Goal: Task Accomplishment & Management: Use online tool/utility

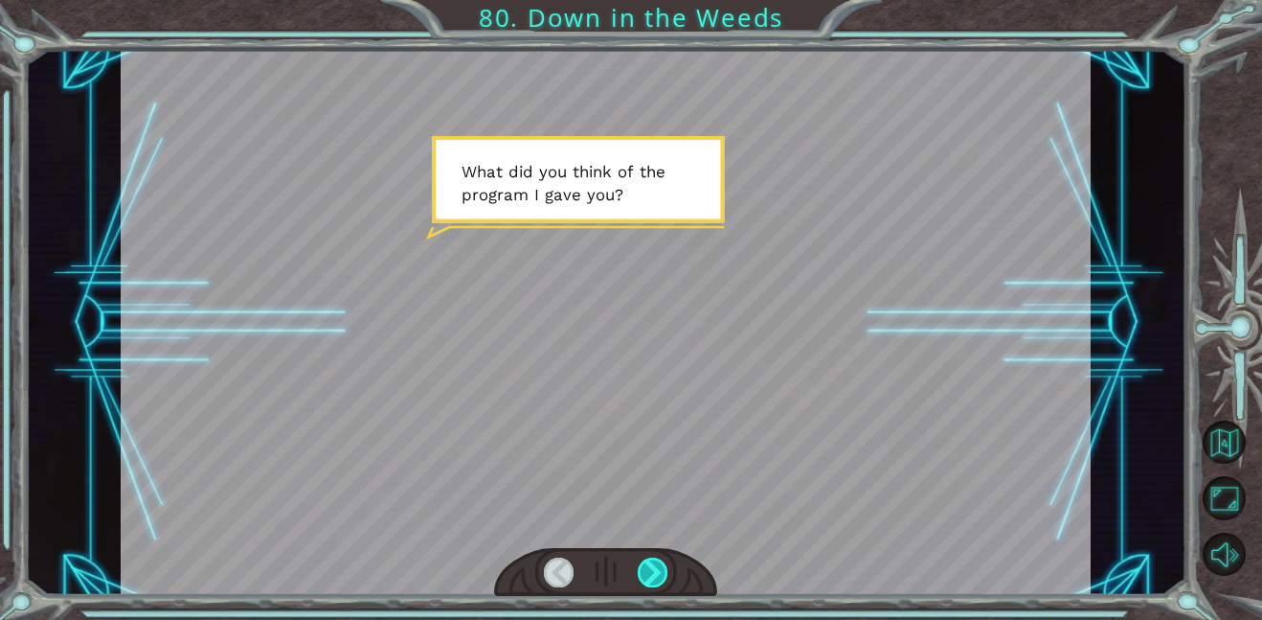
click at [655, 574] on div at bounding box center [653, 572] width 31 height 30
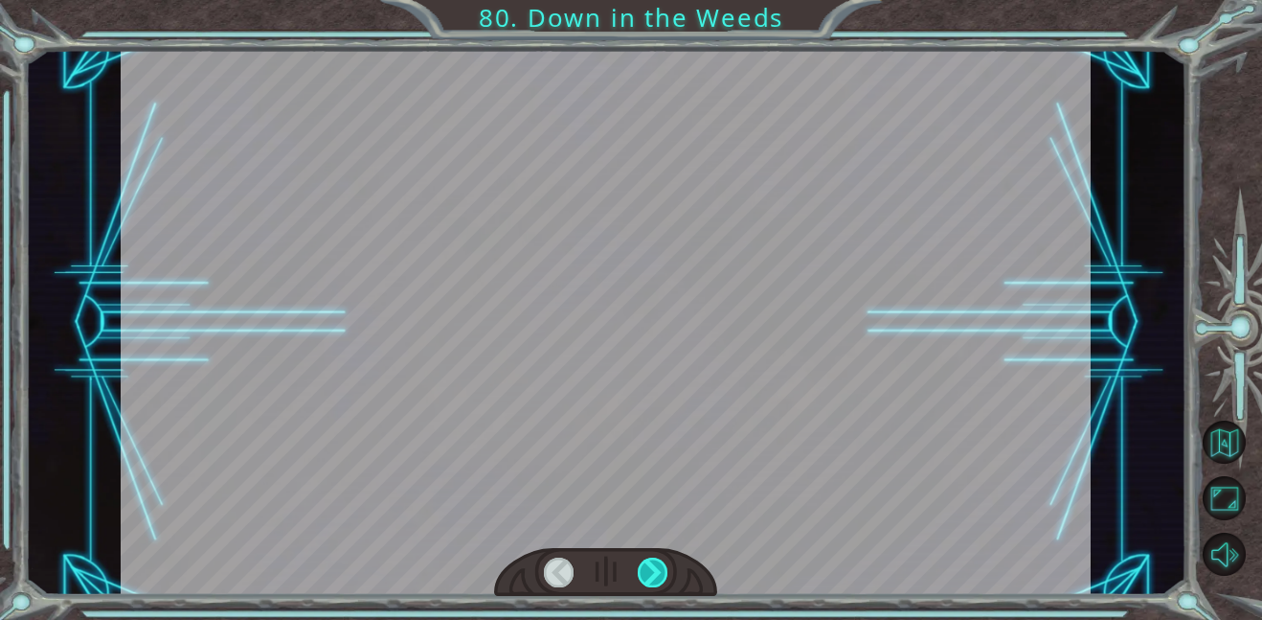
click at [655, 574] on div at bounding box center [653, 572] width 31 height 30
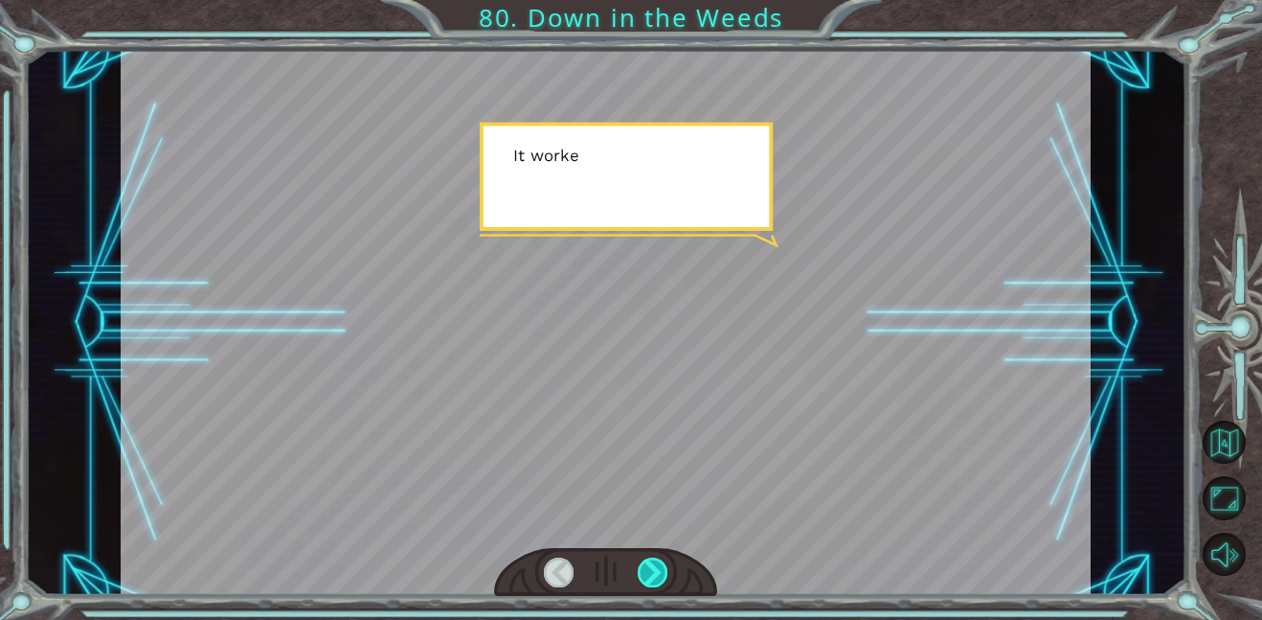
click at [655, 574] on div at bounding box center [653, 572] width 31 height 30
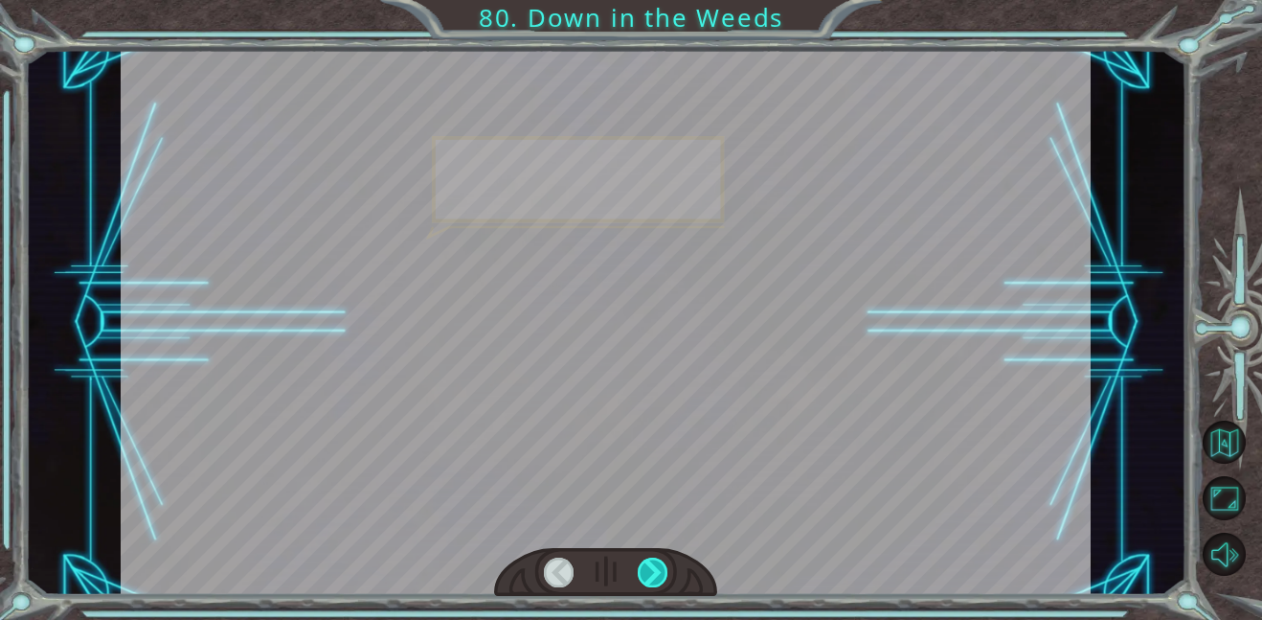
click at [655, 574] on div at bounding box center [653, 572] width 31 height 30
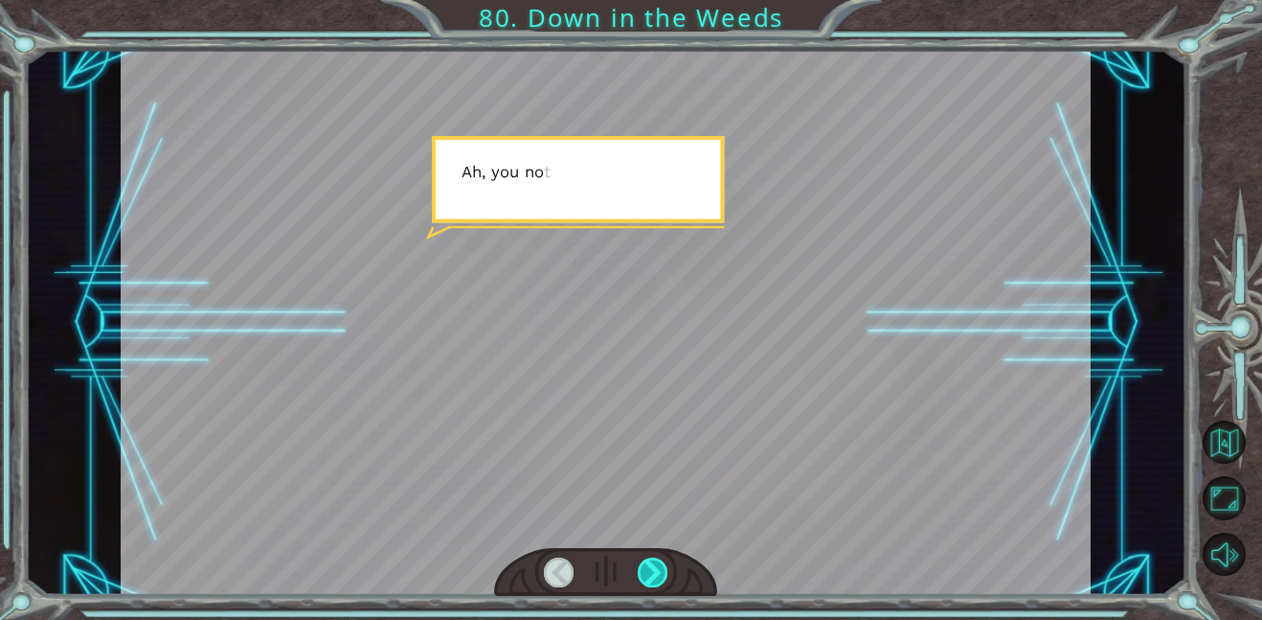
click at [655, 574] on div at bounding box center [653, 572] width 31 height 30
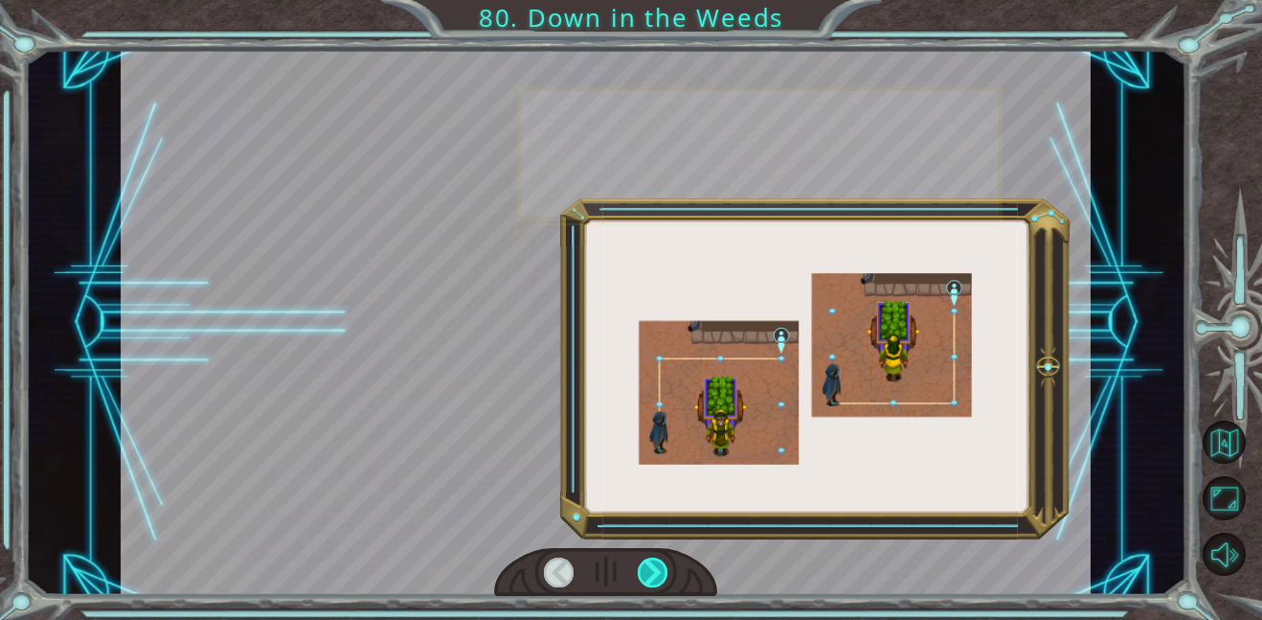
click at [655, 574] on div at bounding box center [653, 572] width 31 height 30
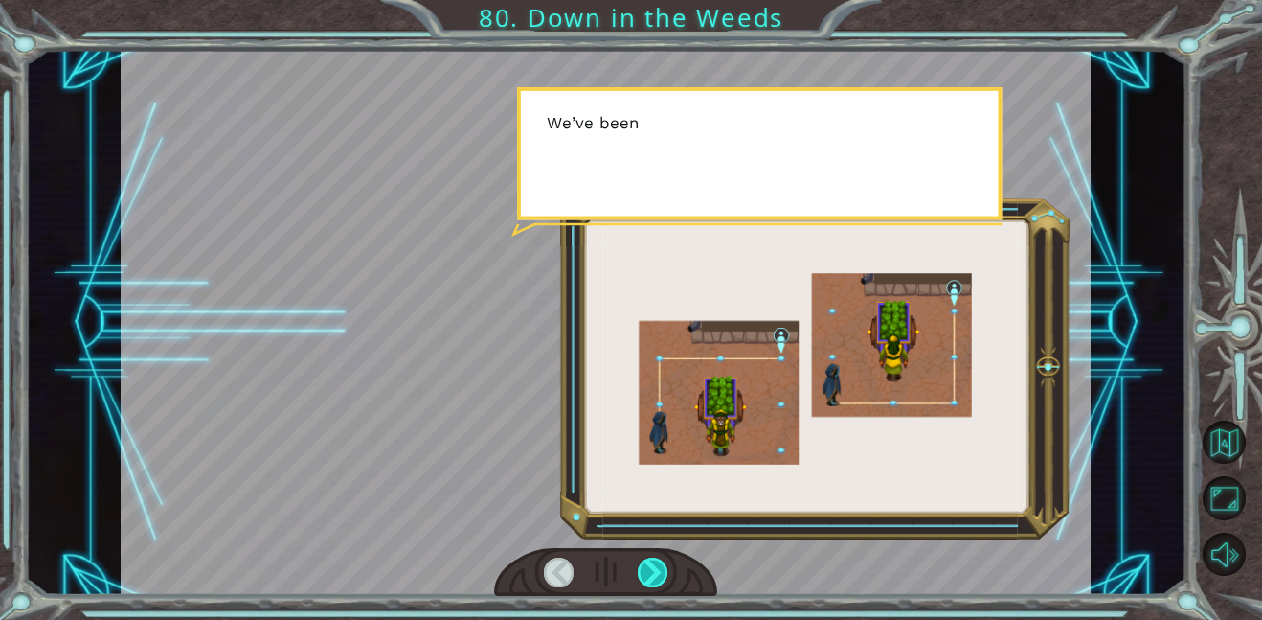
click at [655, 574] on div at bounding box center [653, 572] width 31 height 30
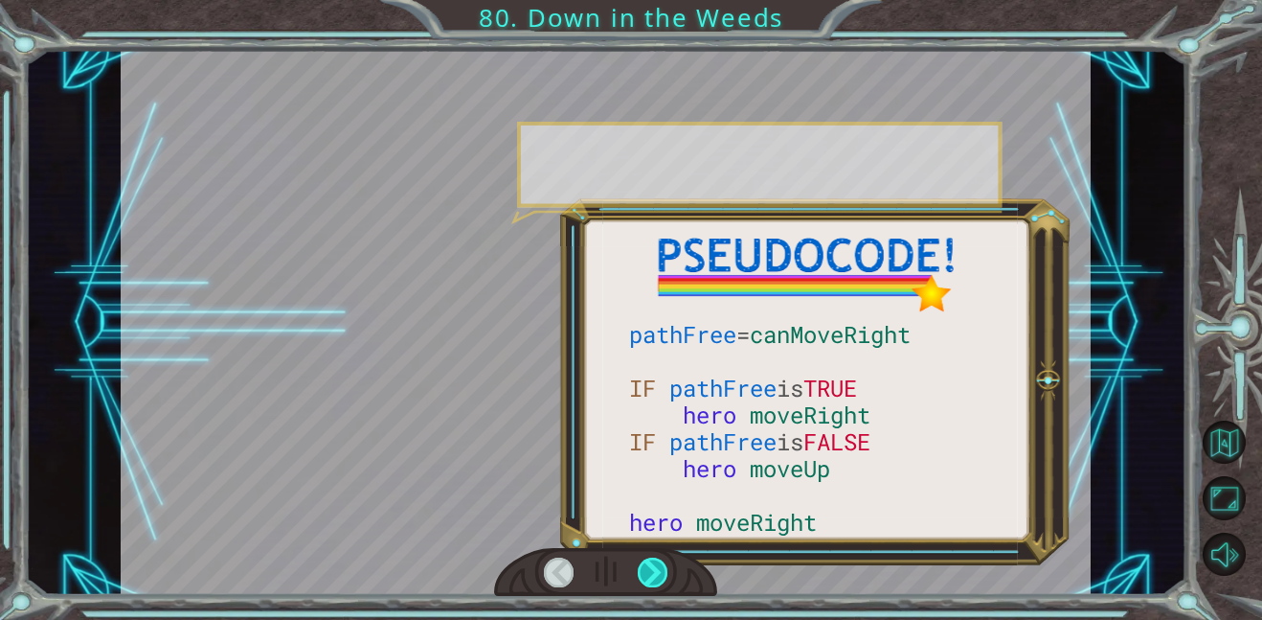
click at [655, 574] on div at bounding box center [653, 572] width 31 height 30
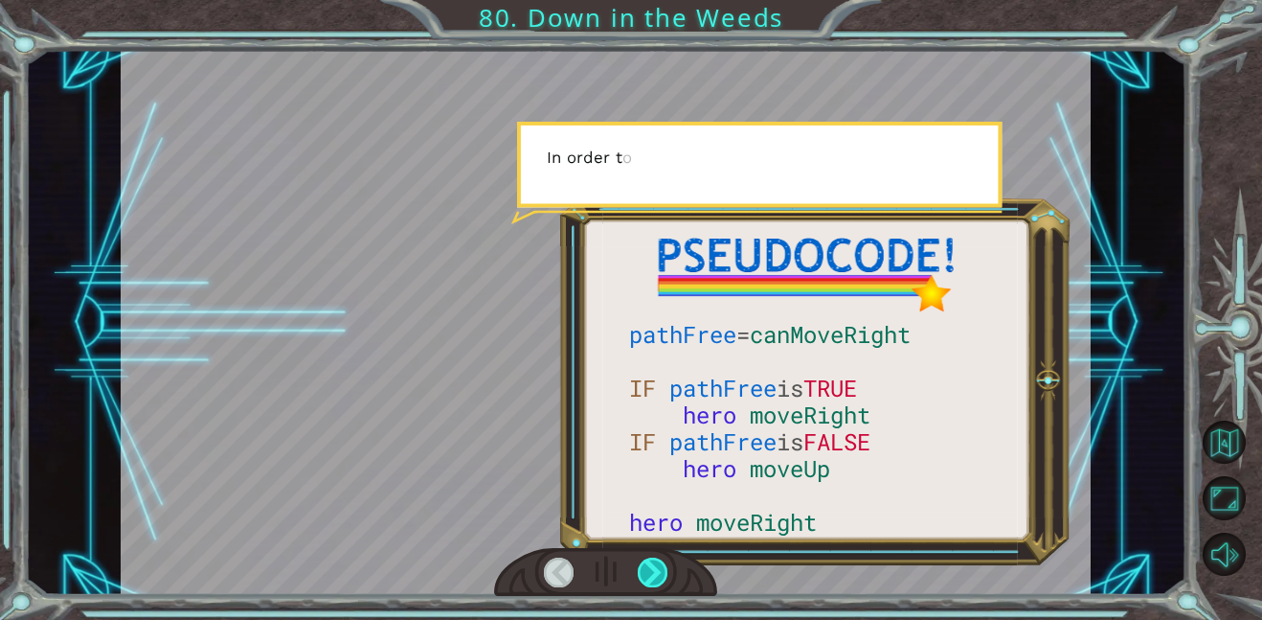
click at [655, 574] on div at bounding box center [653, 572] width 31 height 30
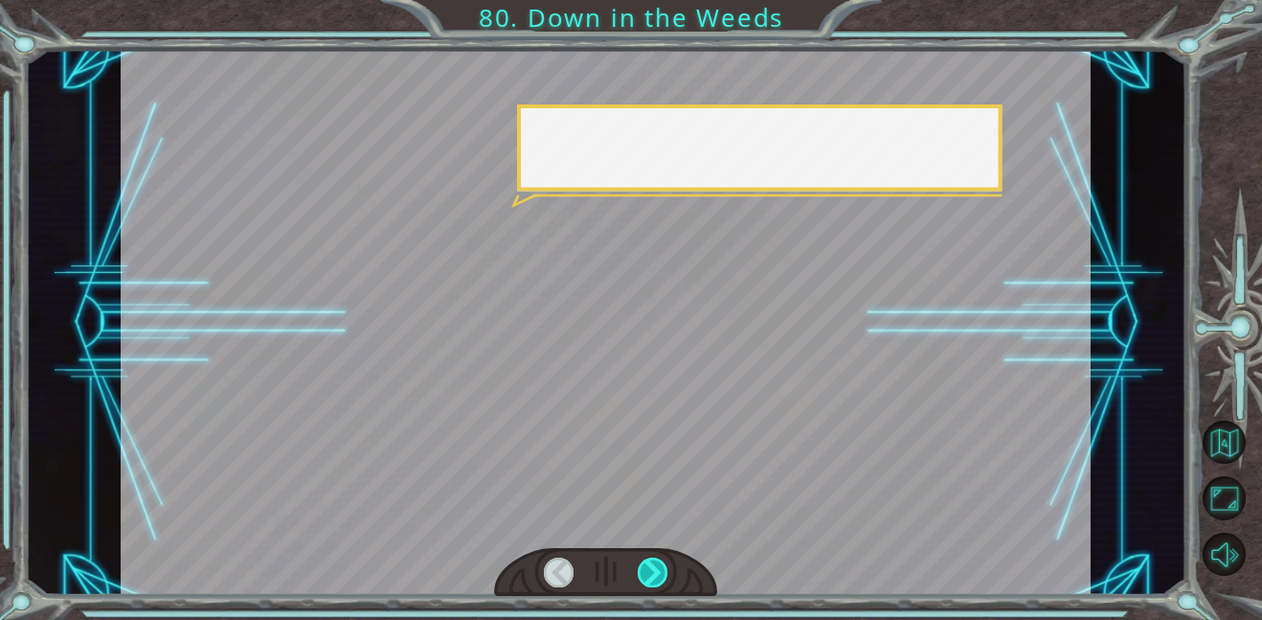
click at [655, 574] on div at bounding box center [653, 572] width 31 height 30
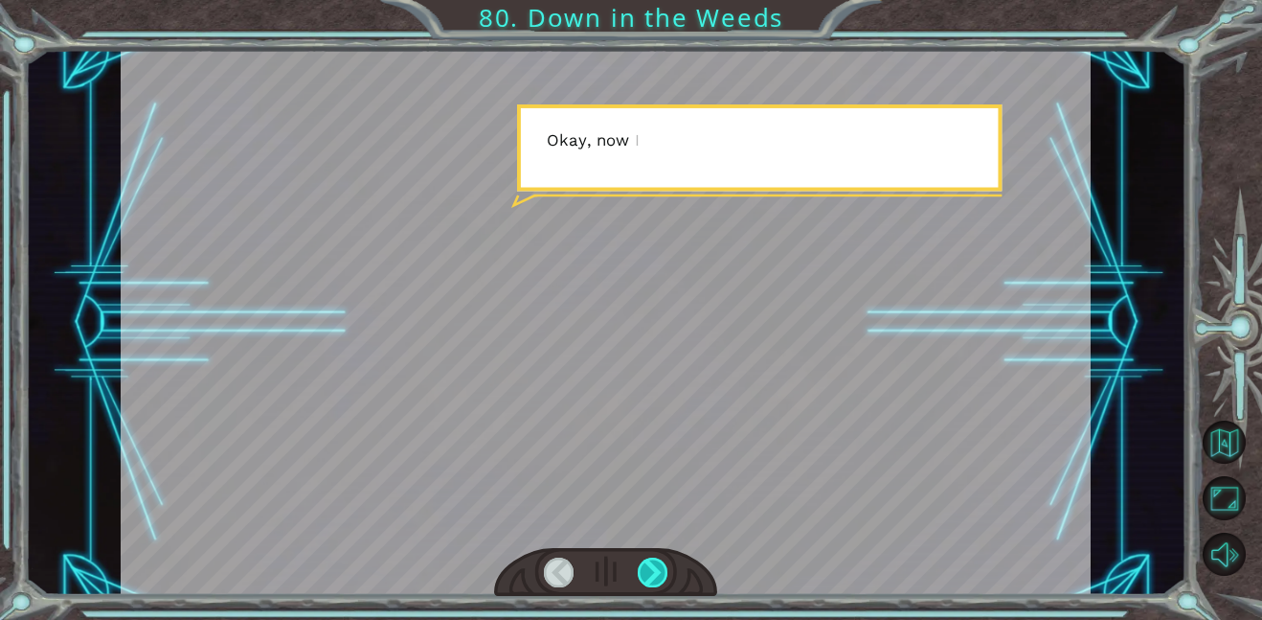
click at [655, 574] on div at bounding box center [653, 572] width 31 height 30
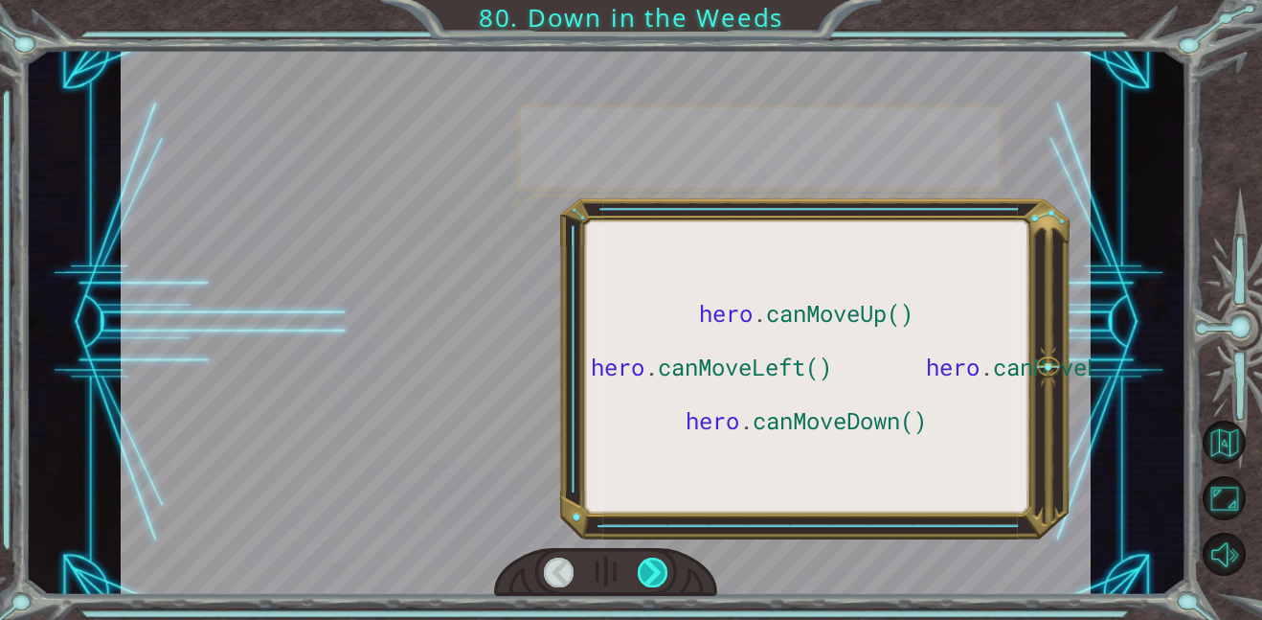
click at [655, 574] on div at bounding box center [653, 572] width 31 height 30
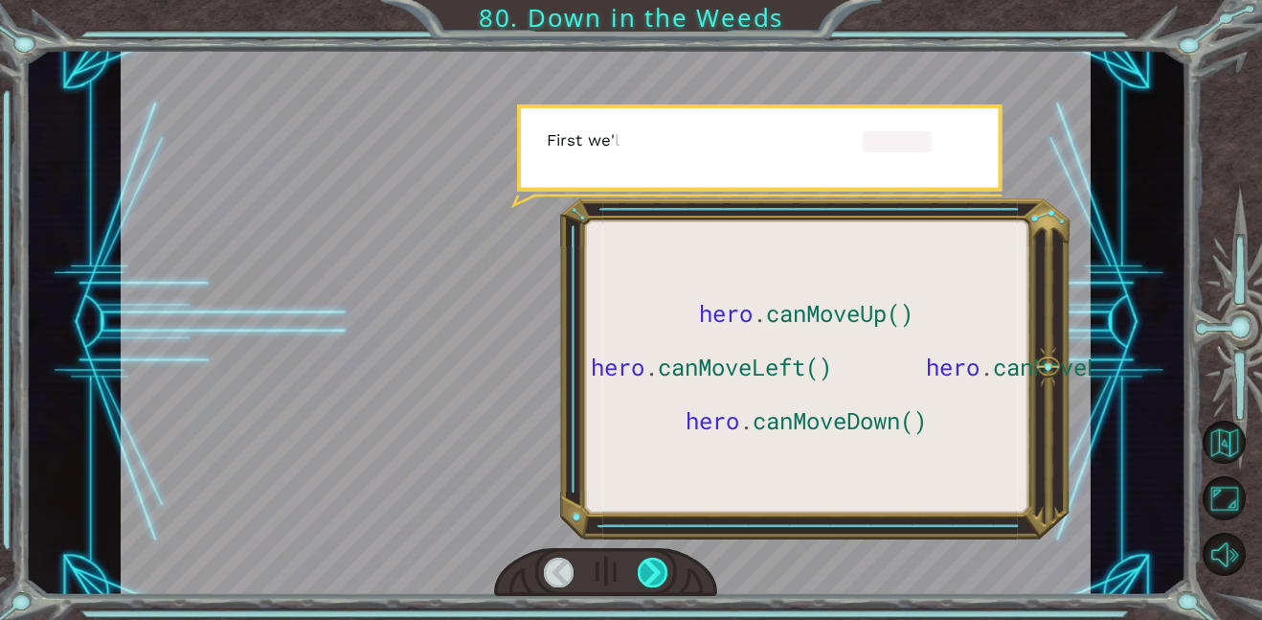
click at [655, 574] on div at bounding box center [653, 572] width 31 height 30
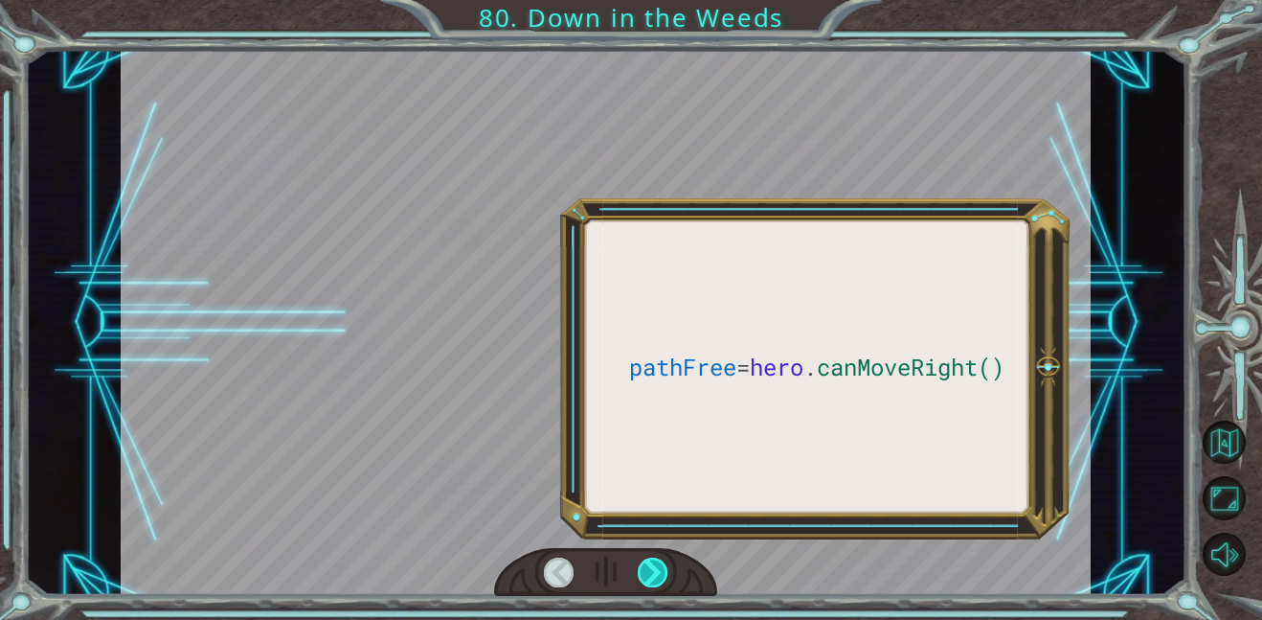
click at [655, 574] on div at bounding box center [653, 572] width 31 height 30
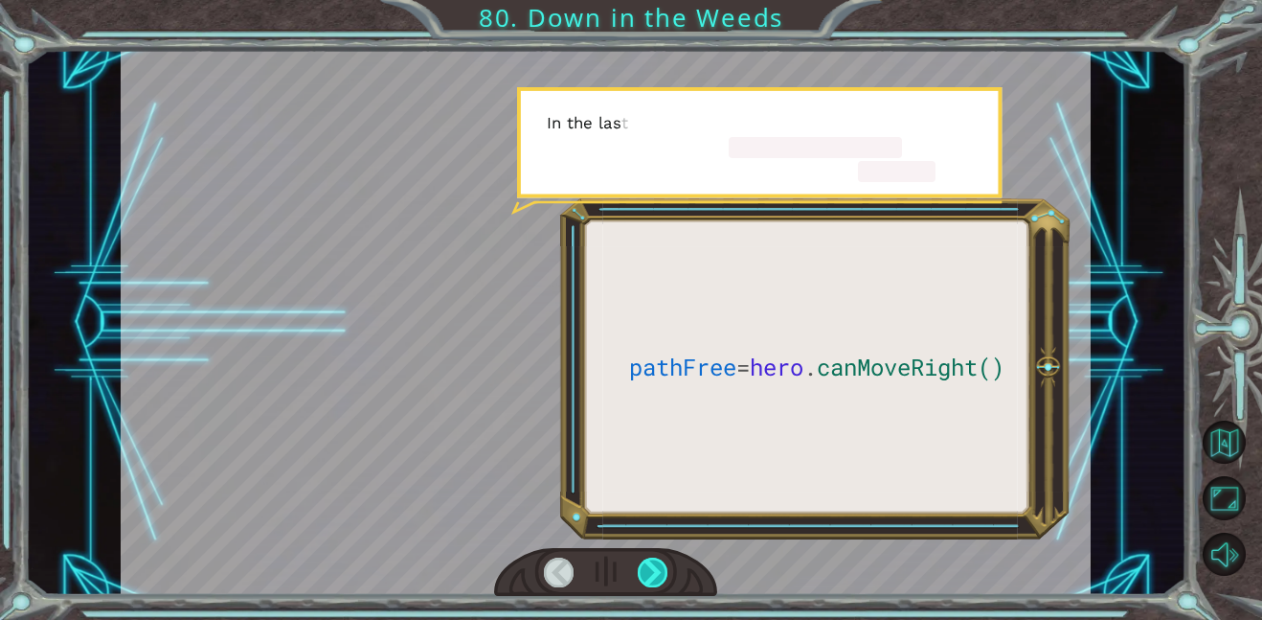
click at [655, 574] on div at bounding box center [653, 572] width 31 height 30
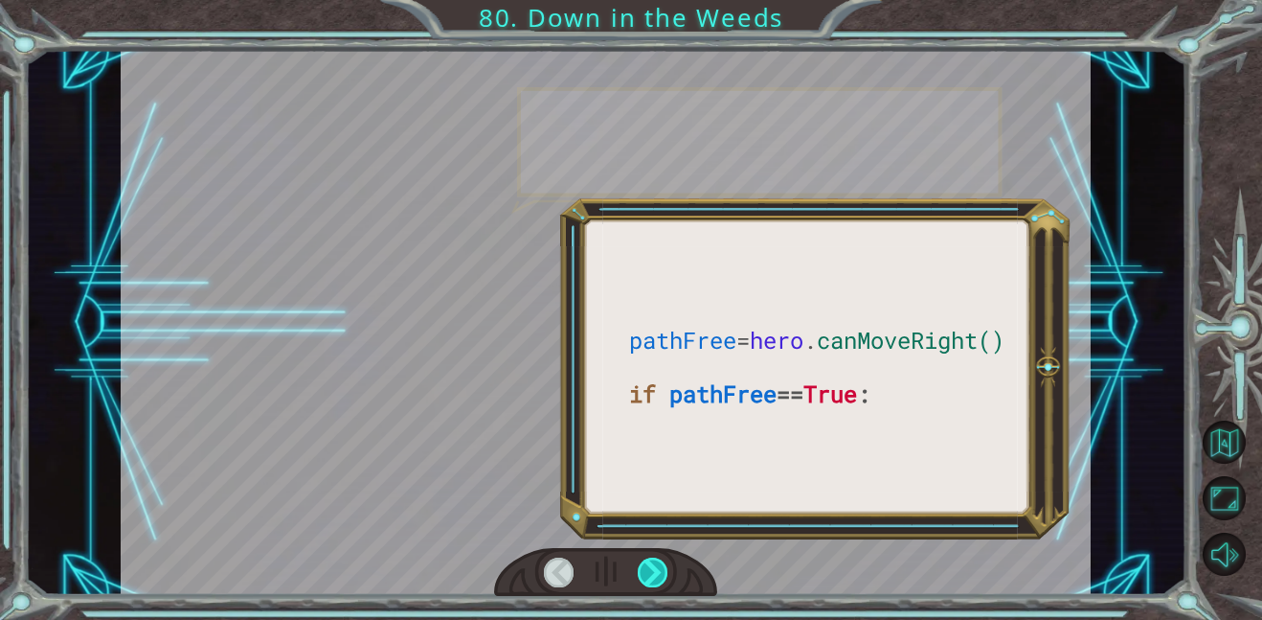
click at [655, 574] on div at bounding box center [653, 572] width 31 height 30
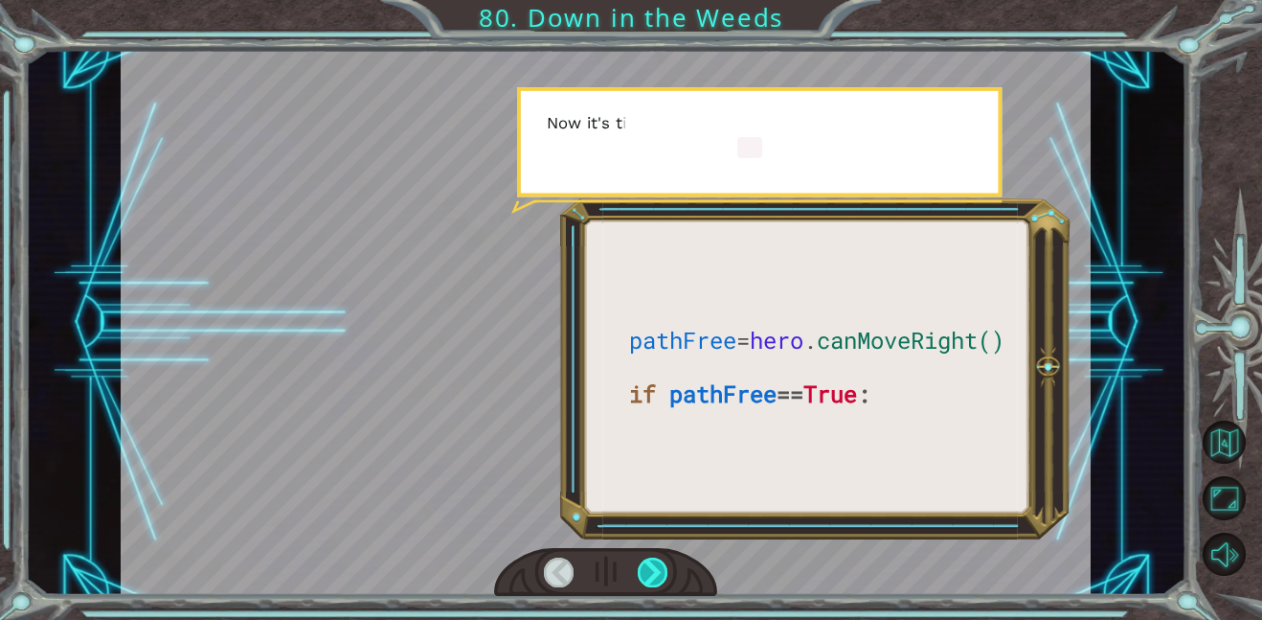
click at [655, 574] on div at bounding box center [653, 572] width 31 height 30
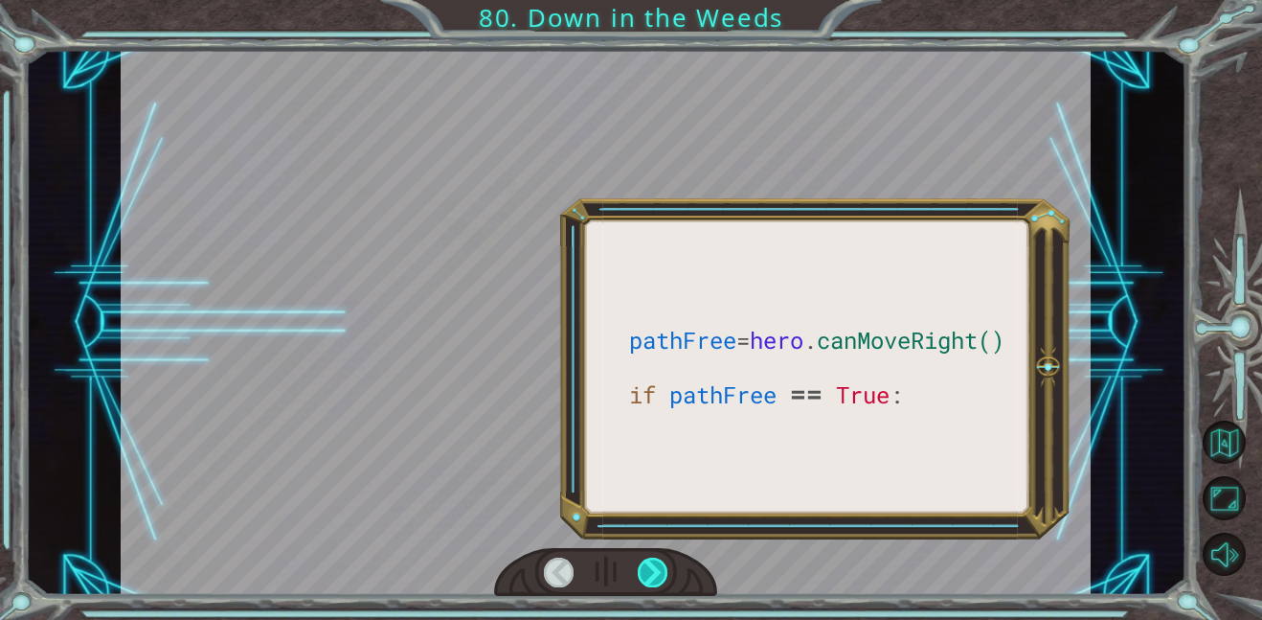
click at [655, 574] on div at bounding box center [653, 572] width 31 height 30
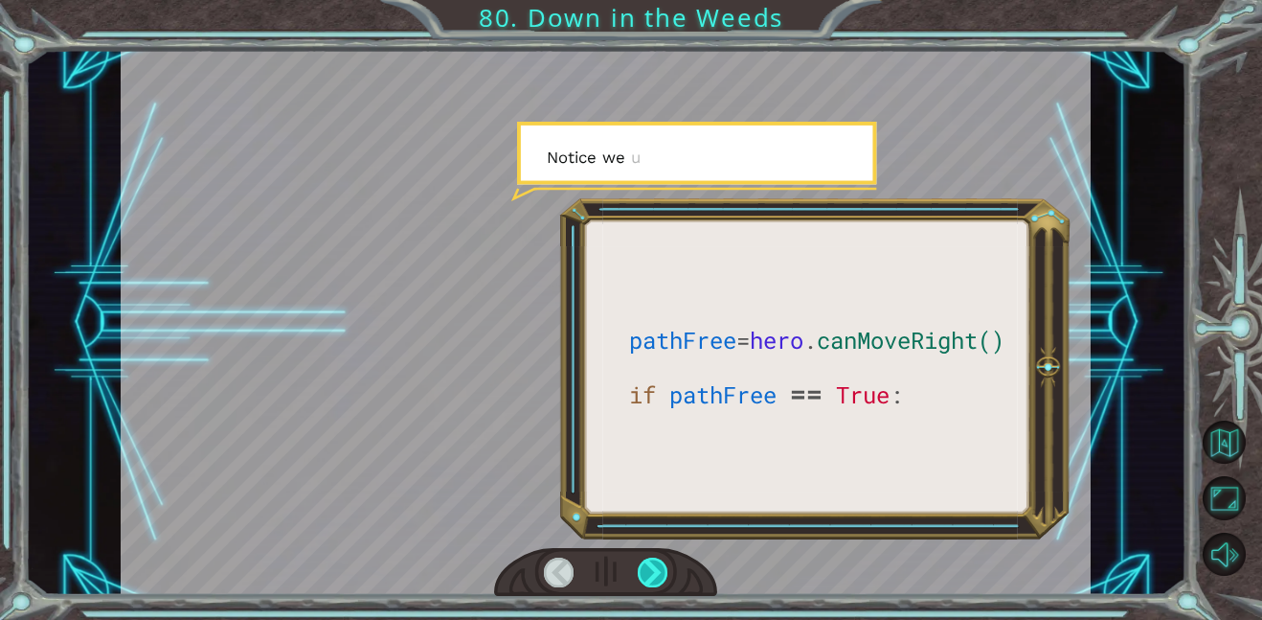
click at [655, 574] on div at bounding box center [653, 572] width 31 height 30
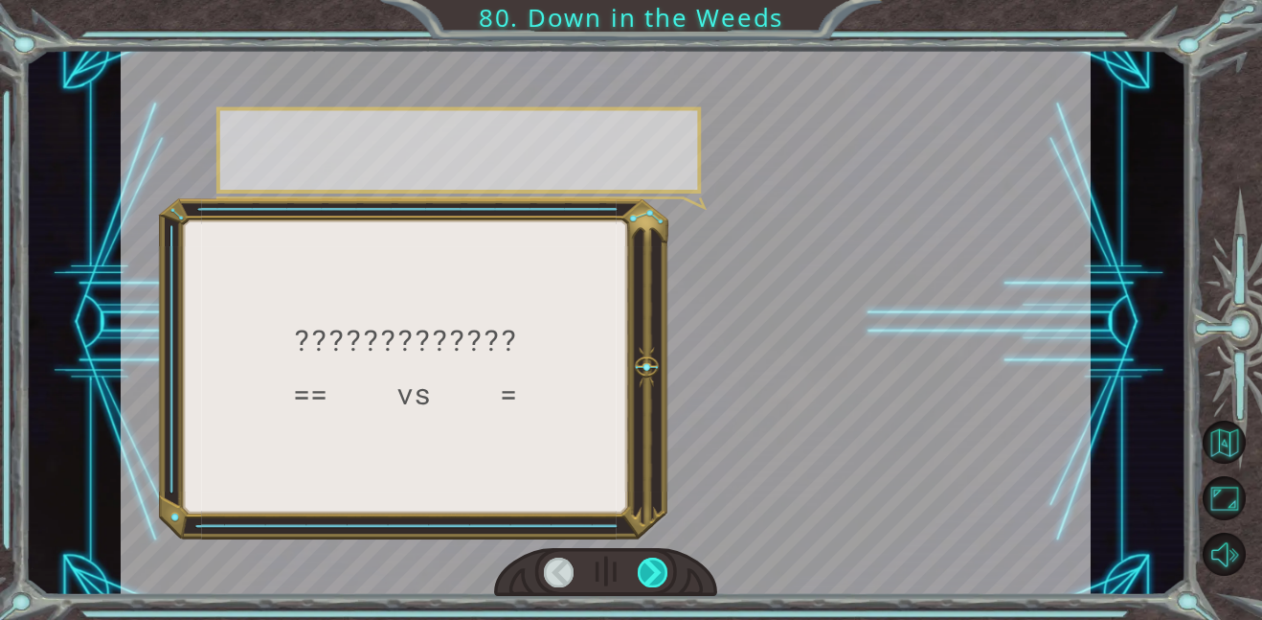
click at [655, 574] on div at bounding box center [653, 572] width 31 height 30
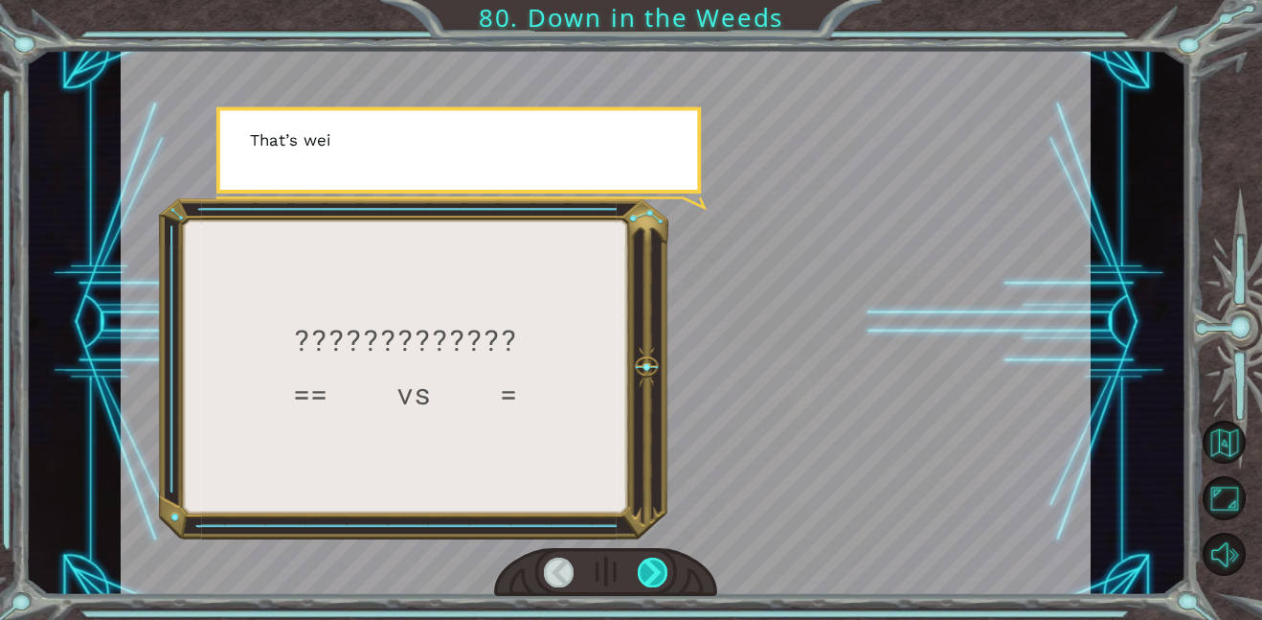
click at [655, 574] on div at bounding box center [653, 572] width 31 height 30
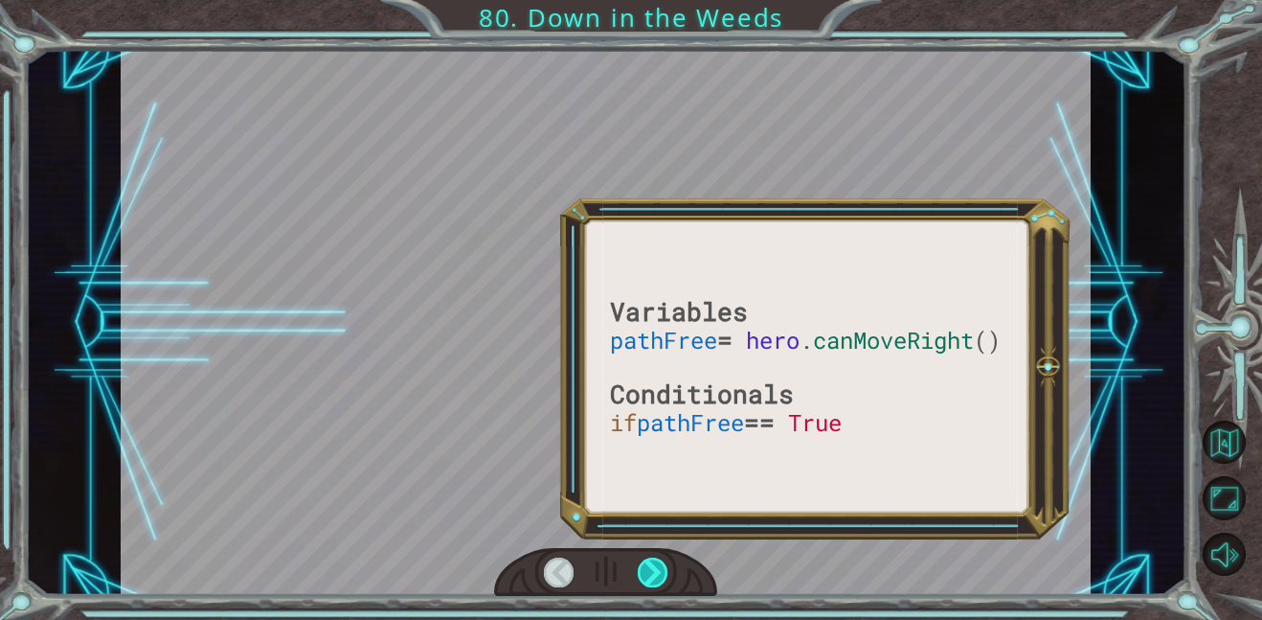
click at [655, 574] on div at bounding box center [653, 572] width 31 height 30
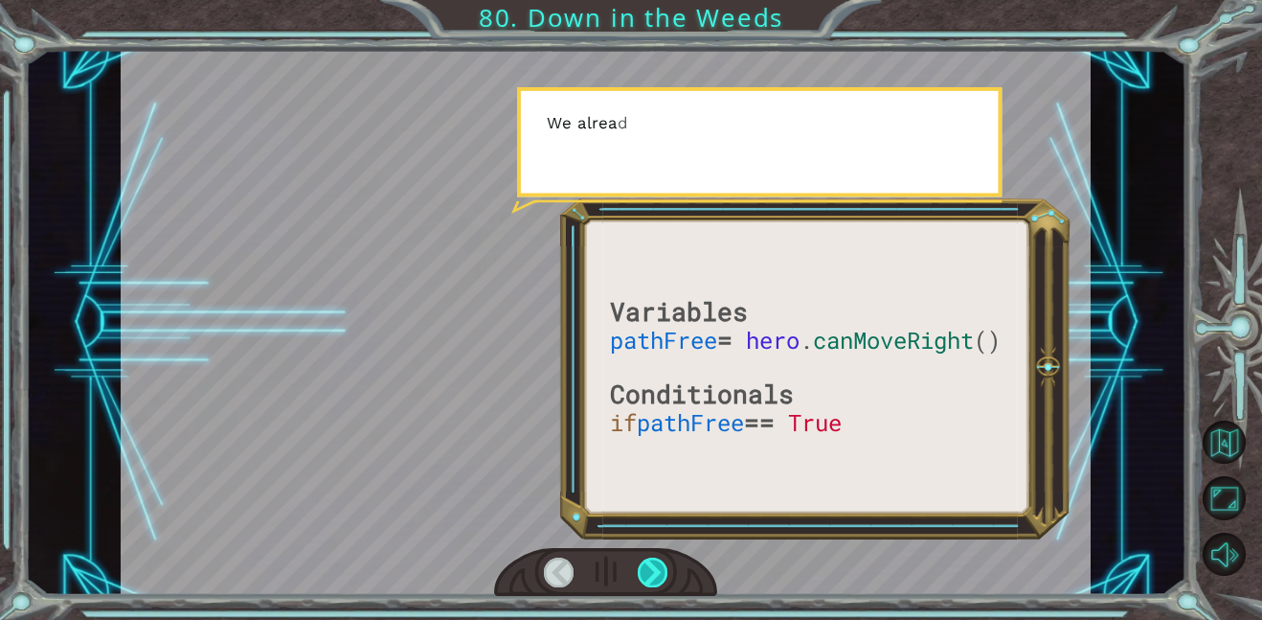
click at [655, 574] on div at bounding box center [653, 572] width 31 height 30
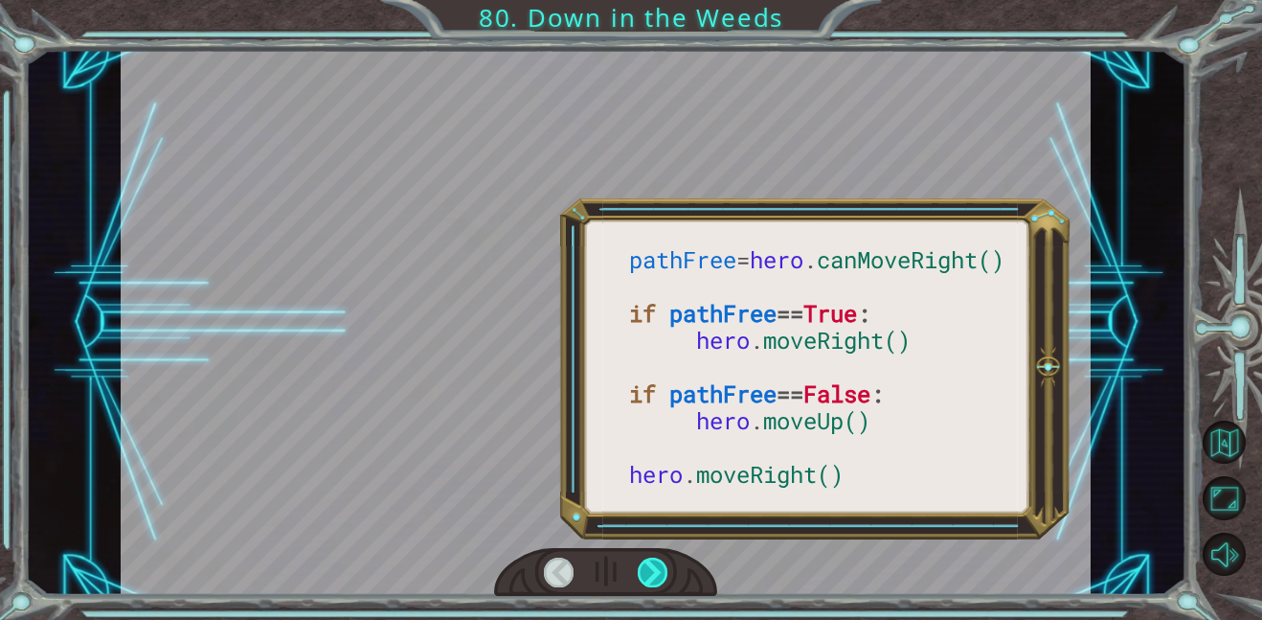
click at [655, 574] on div at bounding box center [653, 572] width 31 height 30
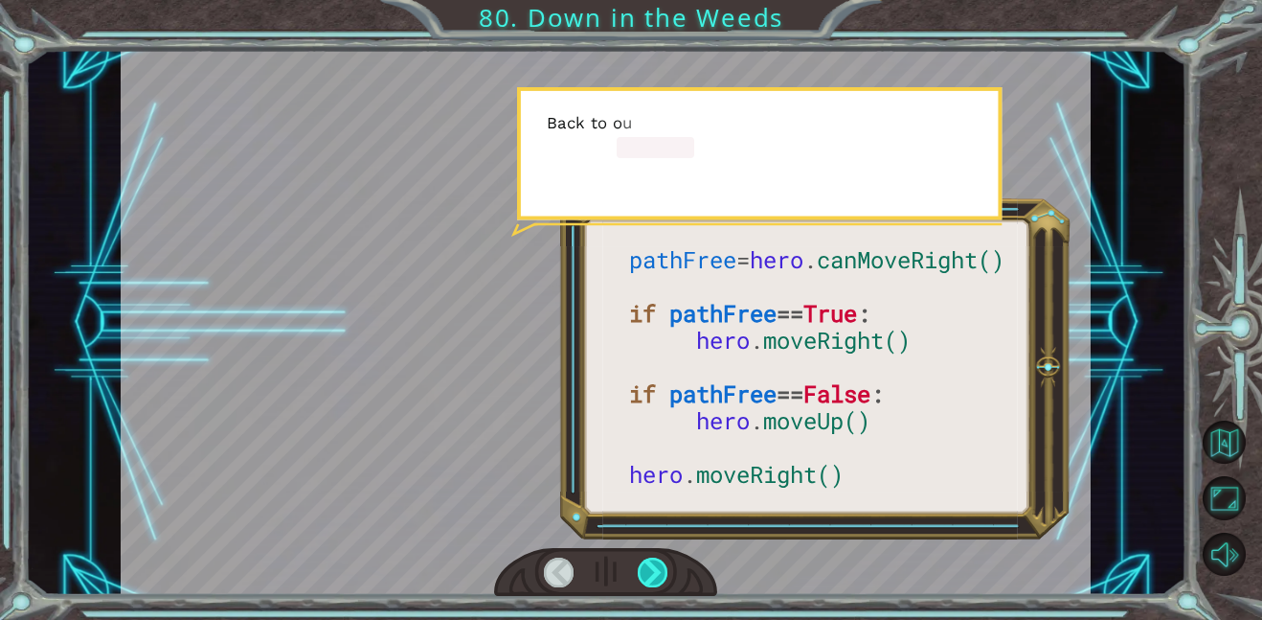
click at [655, 574] on div at bounding box center [653, 572] width 31 height 30
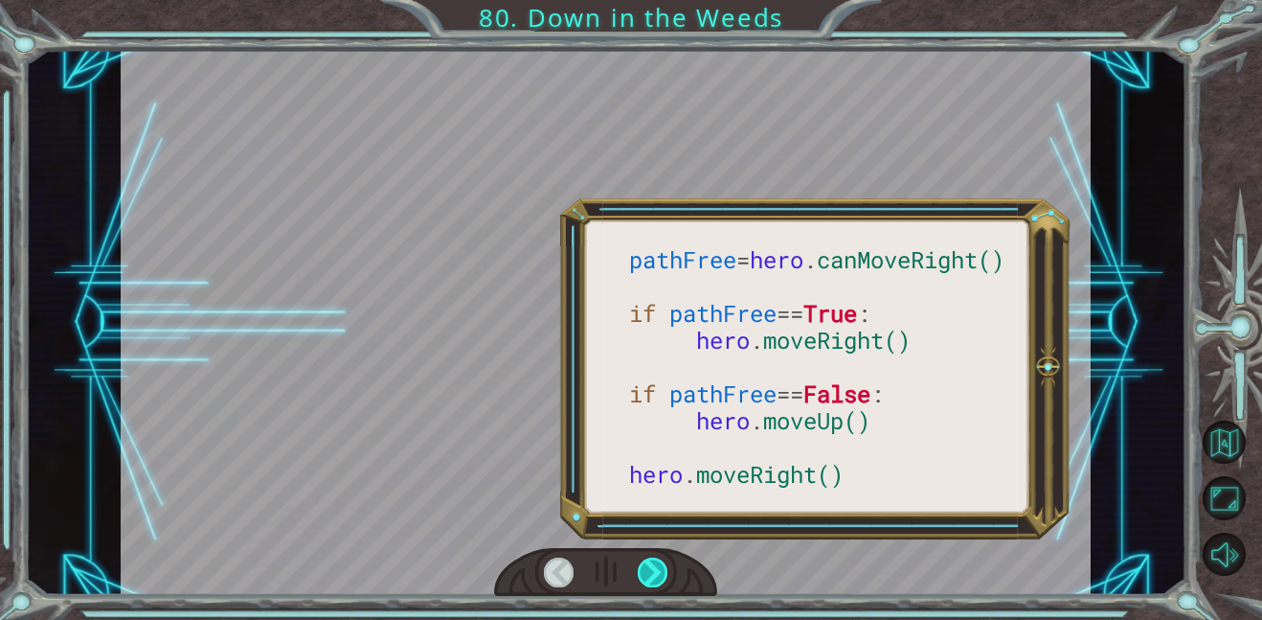
click at [655, 574] on div at bounding box center [653, 572] width 31 height 30
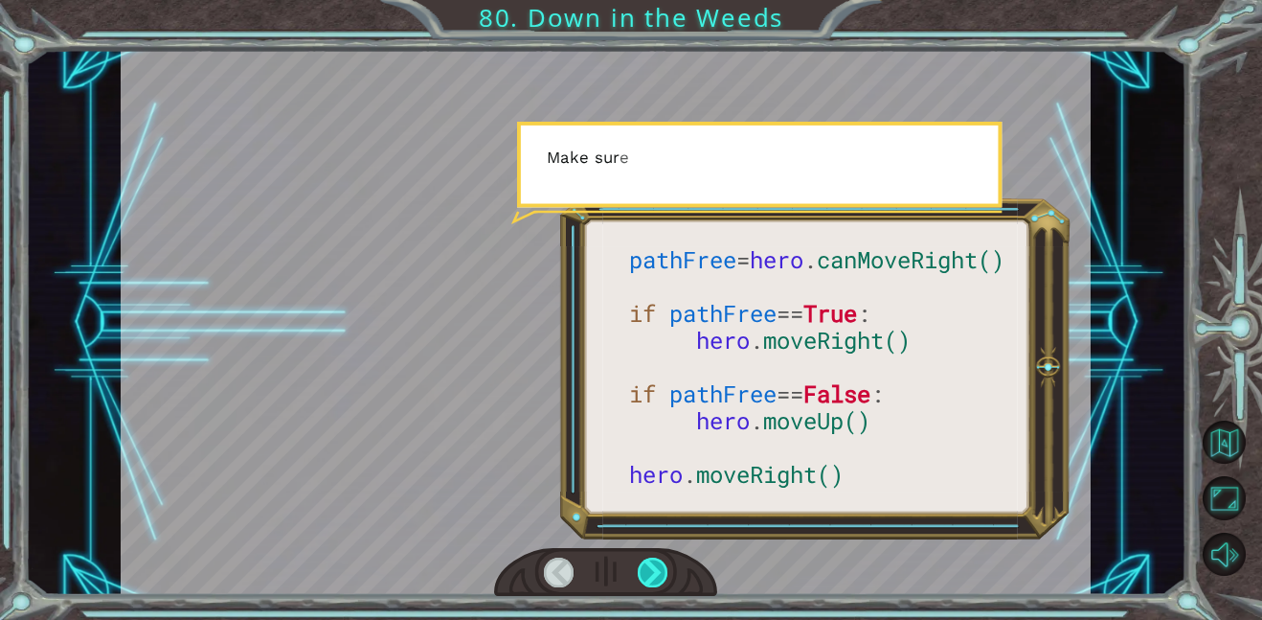
click at [655, 574] on div at bounding box center [653, 572] width 31 height 30
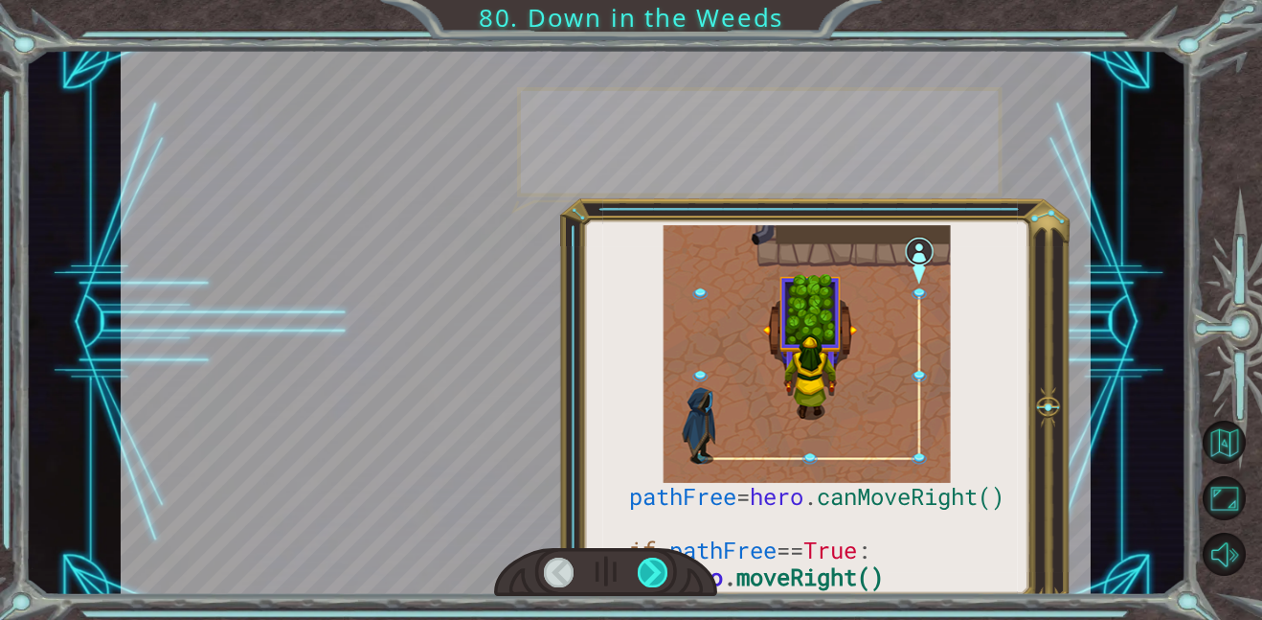
click at [655, 574] on div at bounding box center [653, 572] width 31 height 30
